Goal: Task Accomplishment & Management: Manage account settings

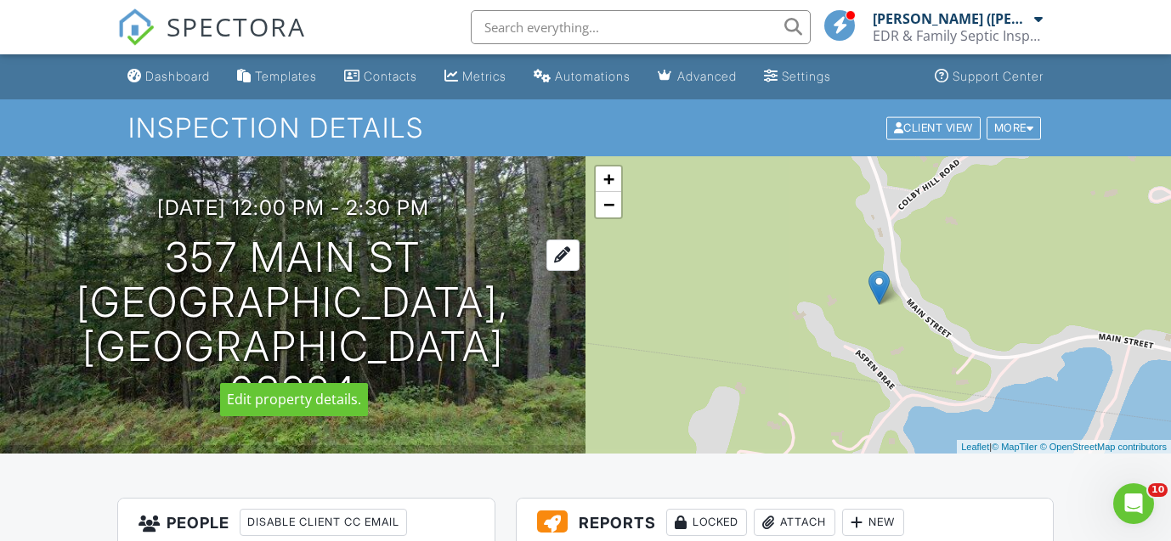
click at [550, 271] on div at bounding box center [562, 255] width 33 height 31
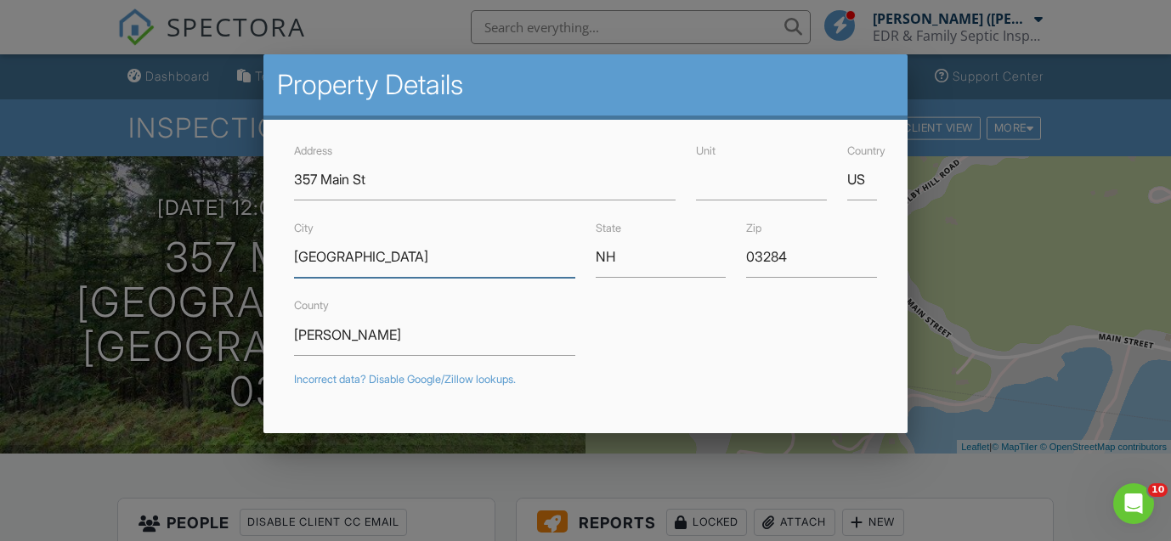
click at [367, 257] on input "Springfield" at bounding box center [434, 257] width 281 height 42
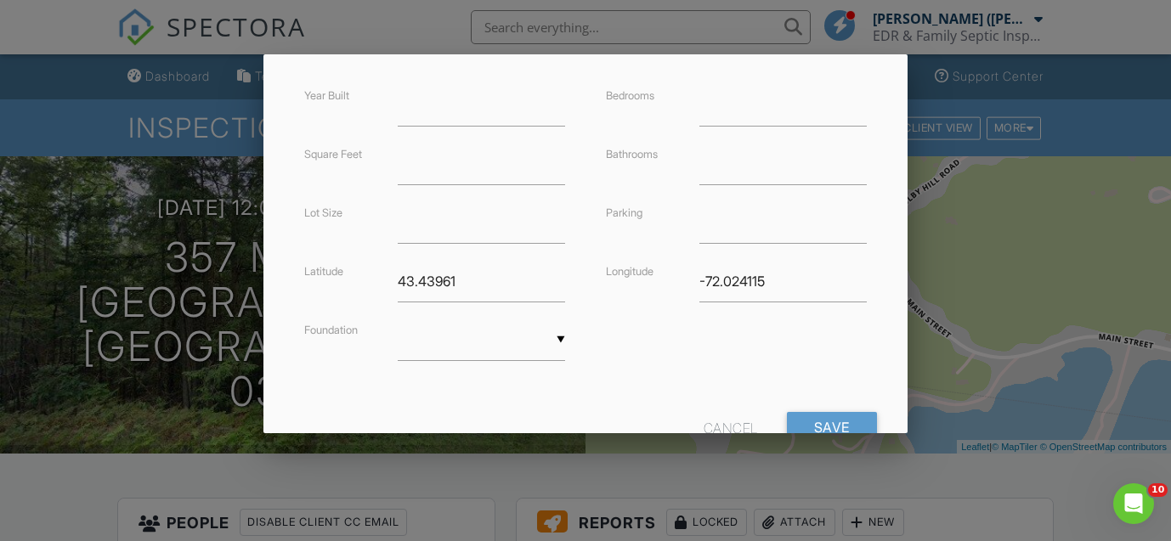
scroll to position [470, 0]
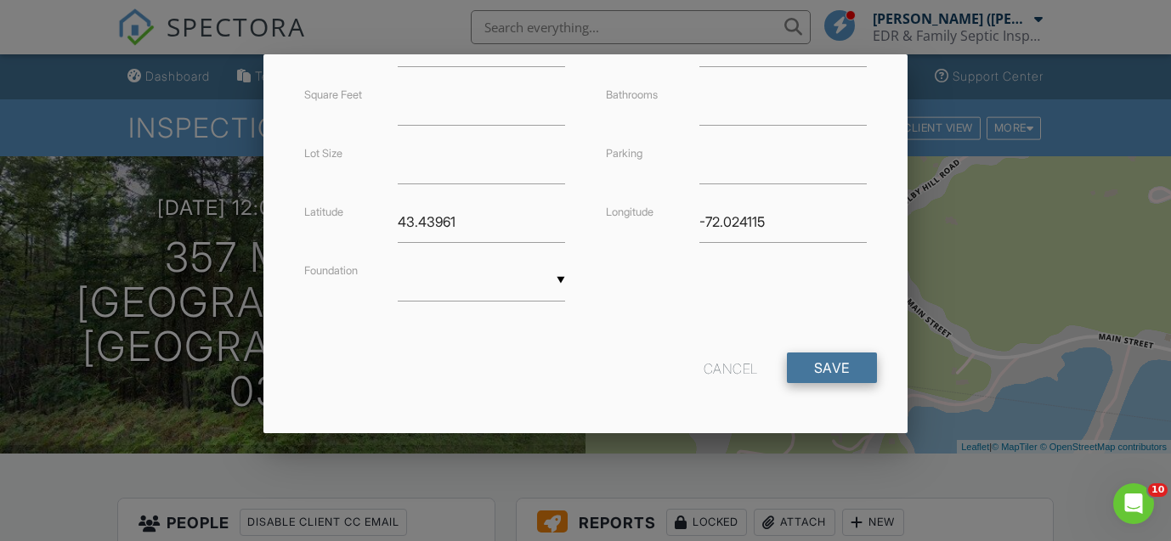
type input "Somersworth"
click at [848, 372] on input "Save" at bounding box center [832, 368] width 90 height 31
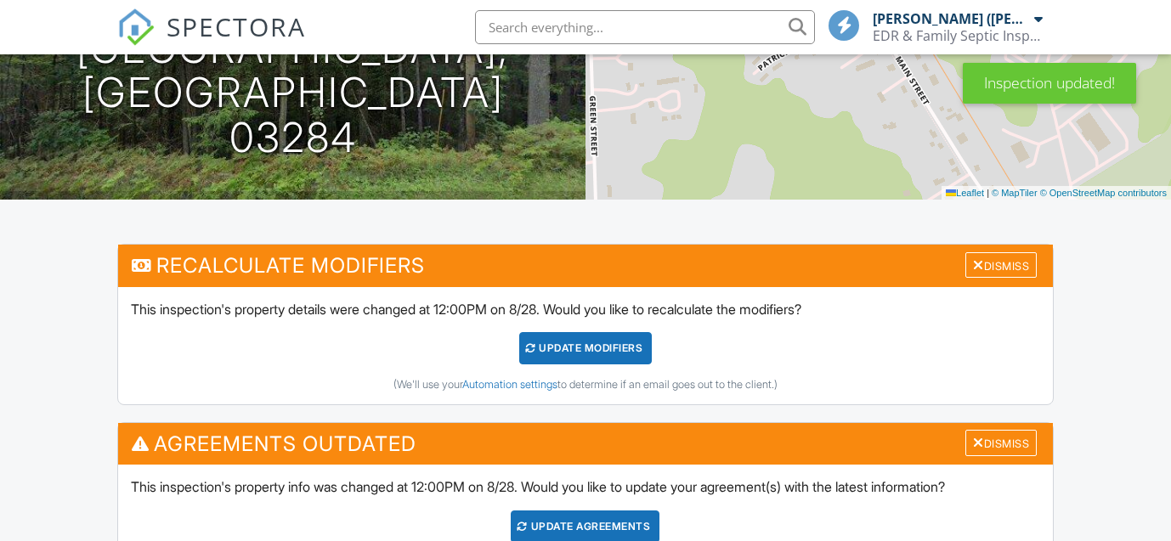
scroll to position [259, 0]
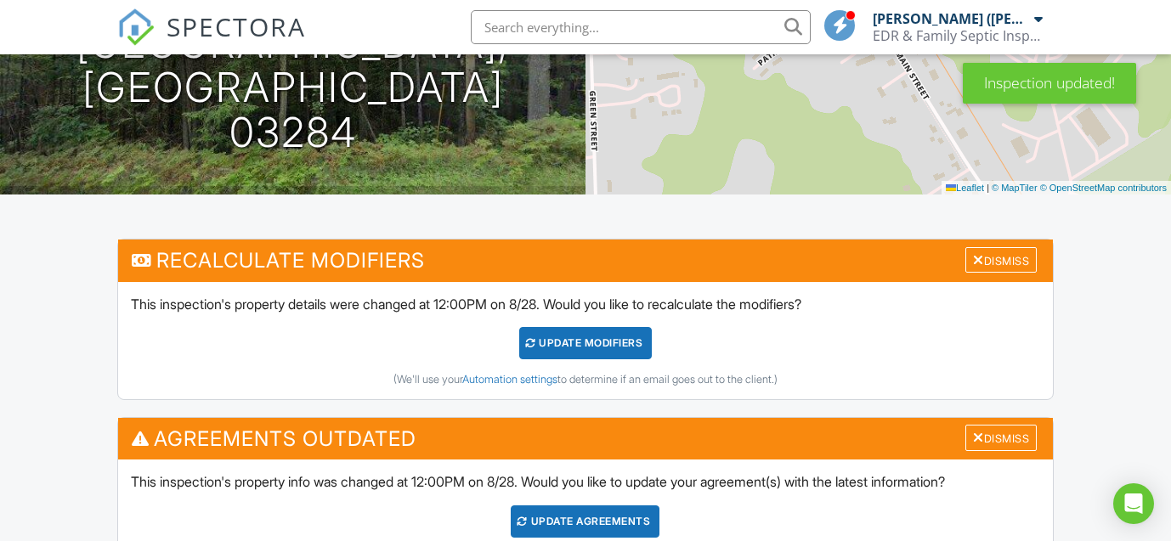
click at [612, 342] on div "UPDATE Modifiers" at bounding box center [585, 343] width 133 height 32
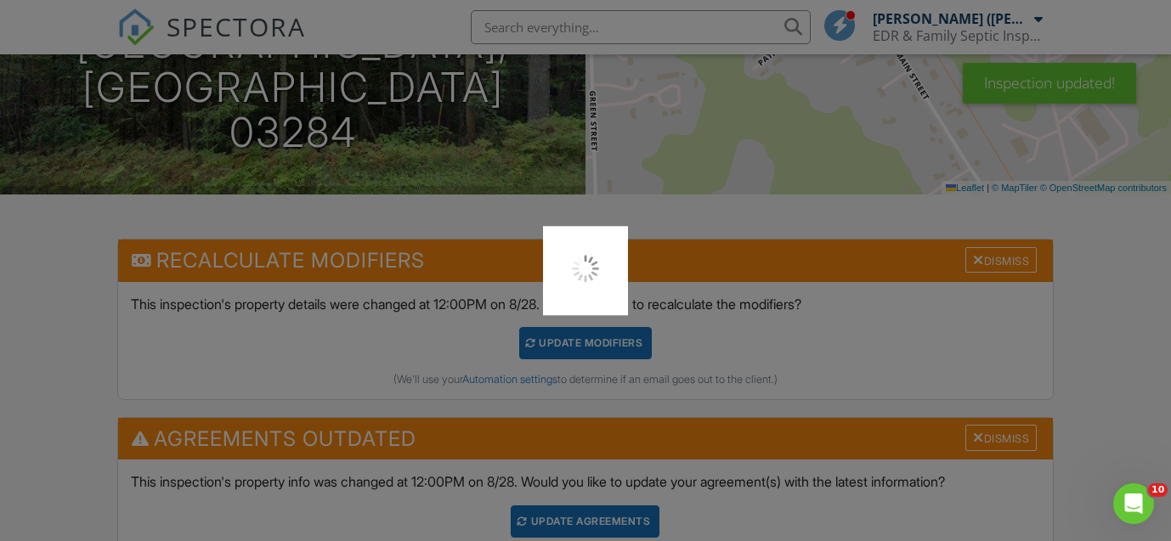
scroll to position [0, 0]
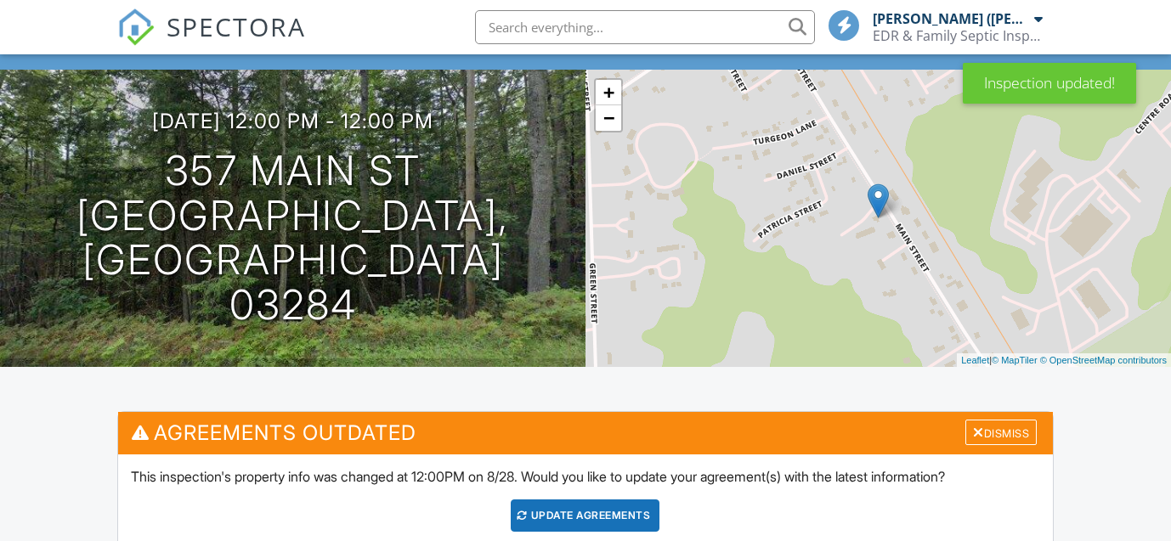
scroll to position [356, 0]
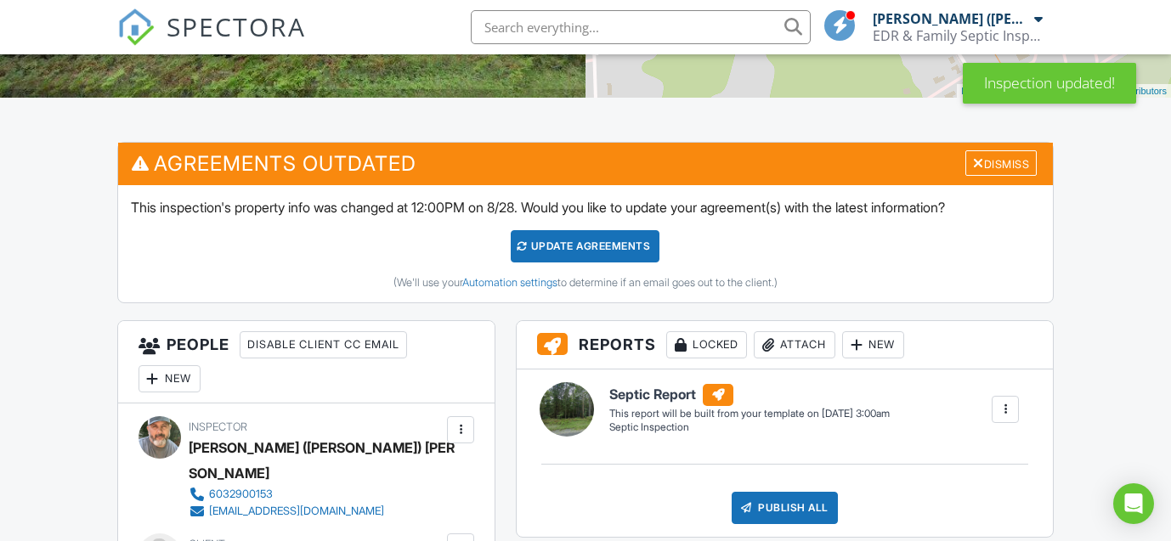
click at [616, 249] on div "Update Agreements" at bounding box center [585, 246] width 149 height 32
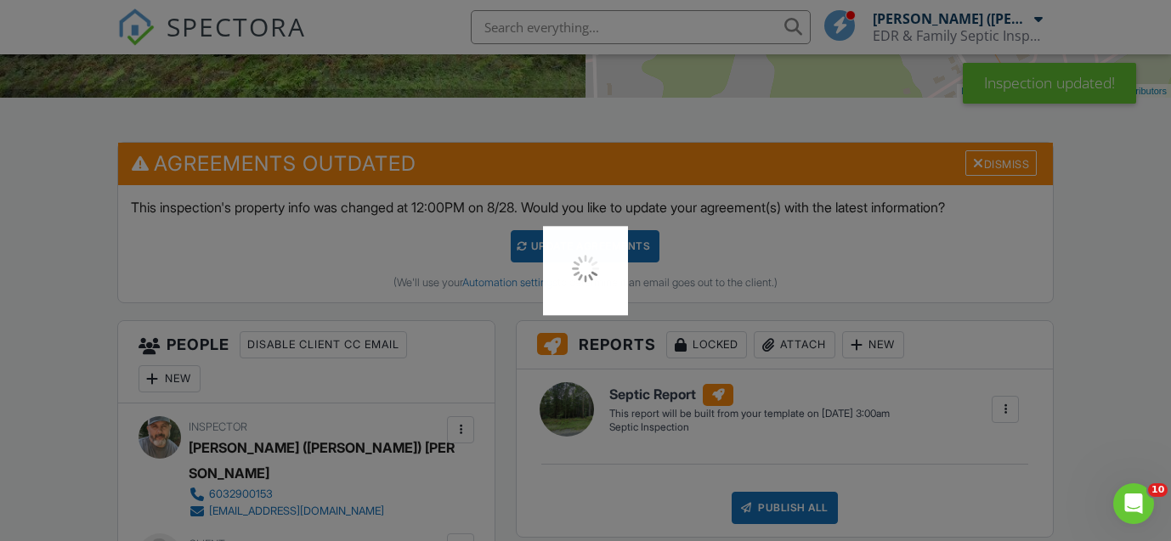
scroll to position [0, 0]
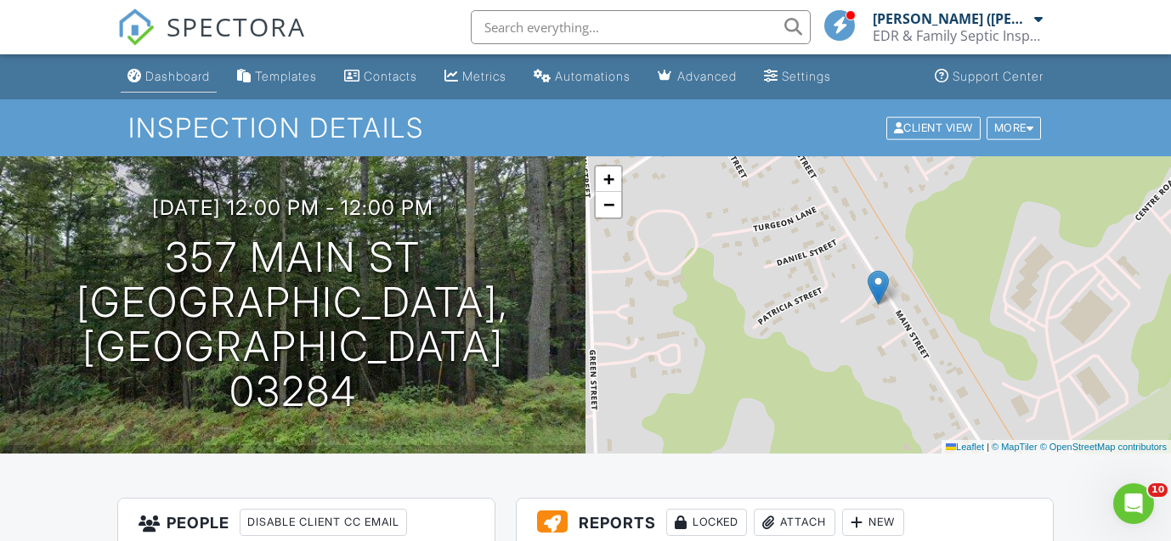
click at [163, 76] on div "Dashboard" at bounding box center [177, 76] width 65 height 14
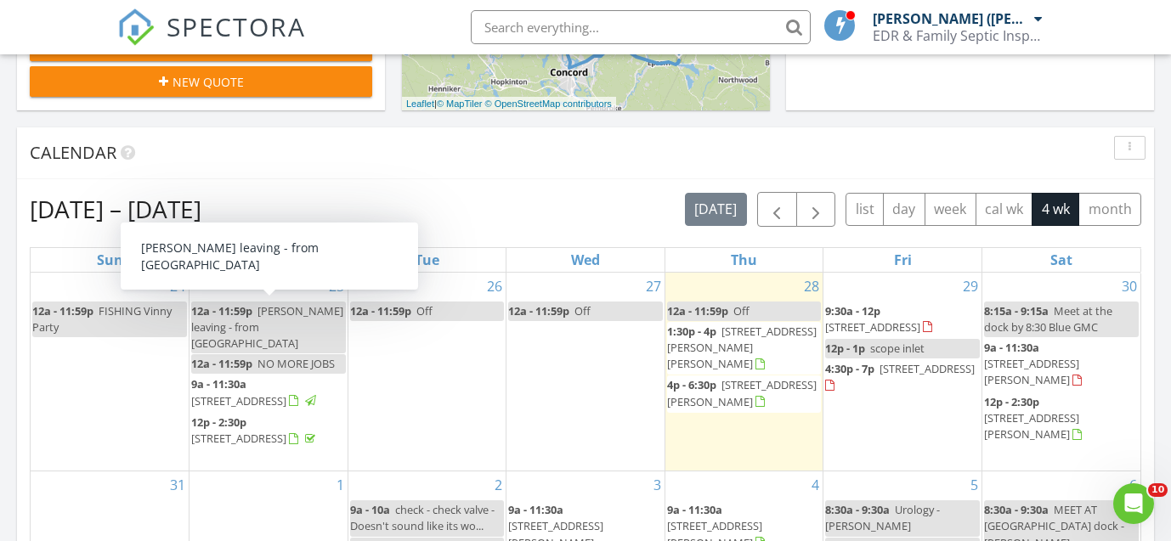
scroll to position [626, 0]
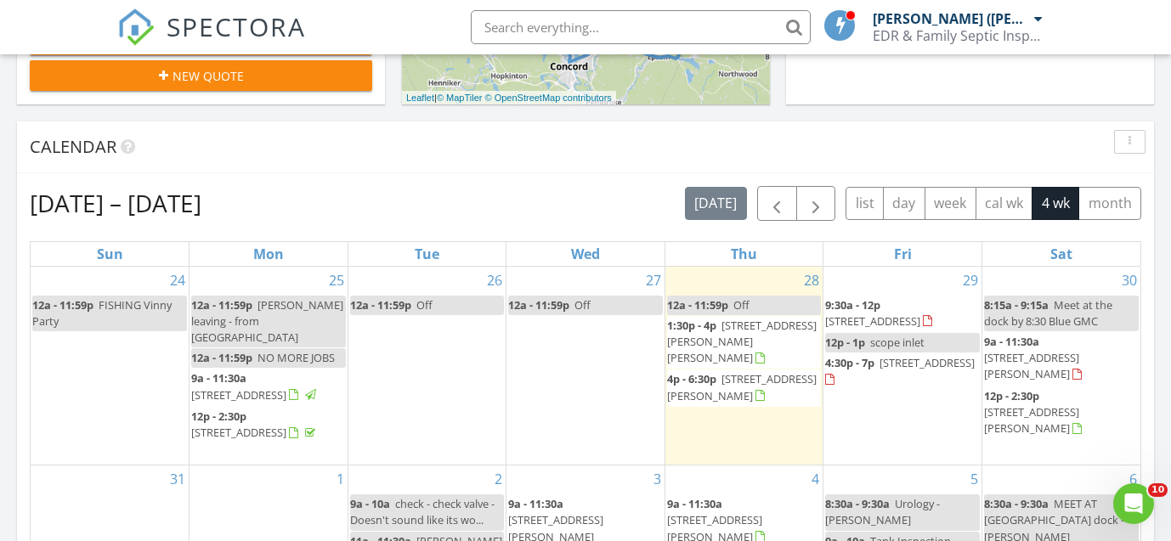
click at [891, 320] on span "2997 Main St, Springfield 03284" at bounding box center [872, 321] width 95 height 15
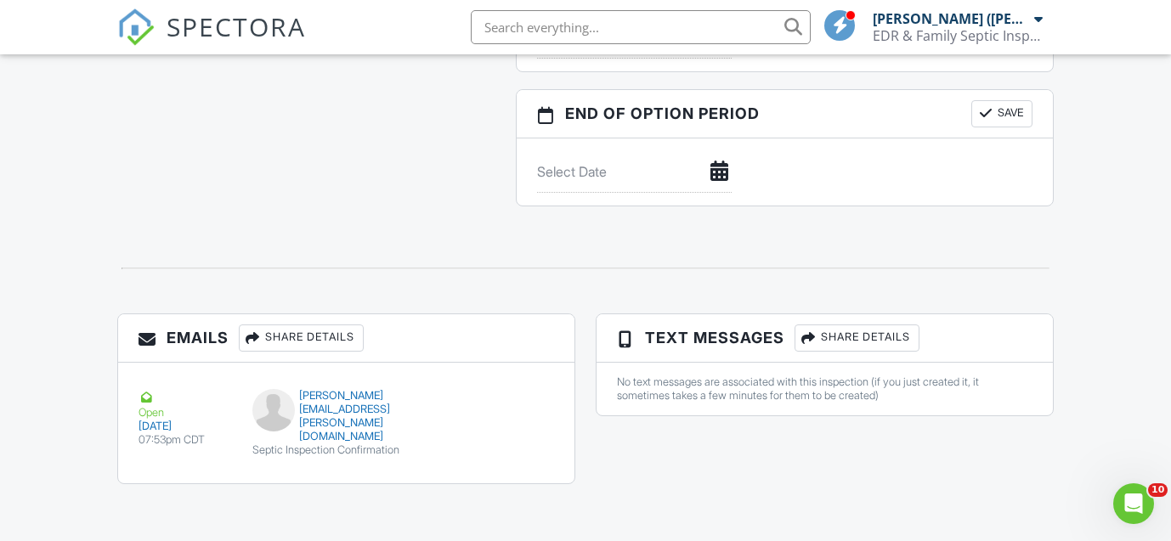
scroll to position [1662, 0]
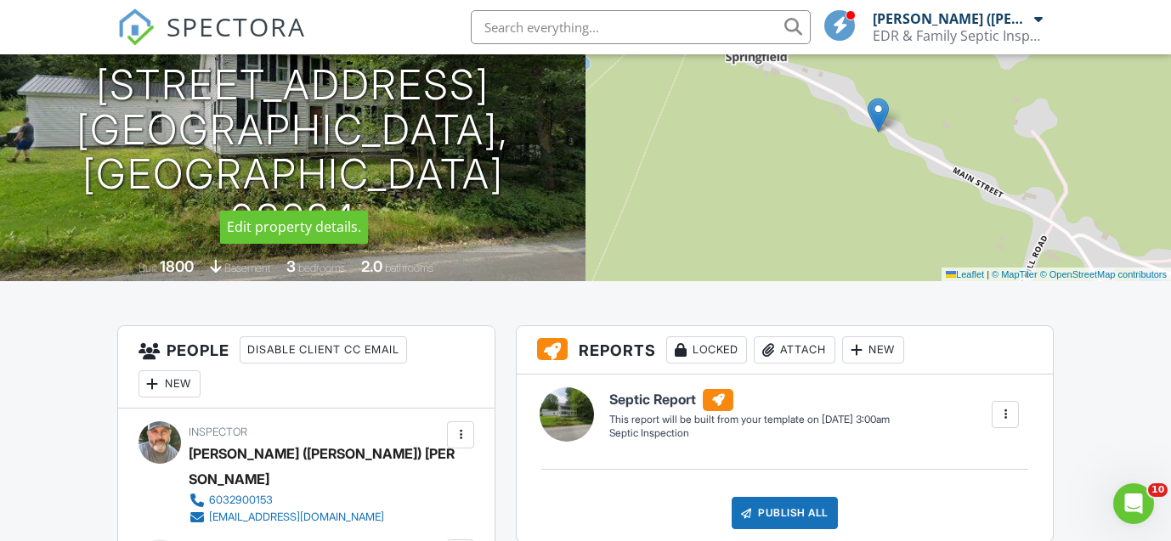
scroll to position [169, 0]
